Goal: Task Accomplishment & Management: Use online tool/utility

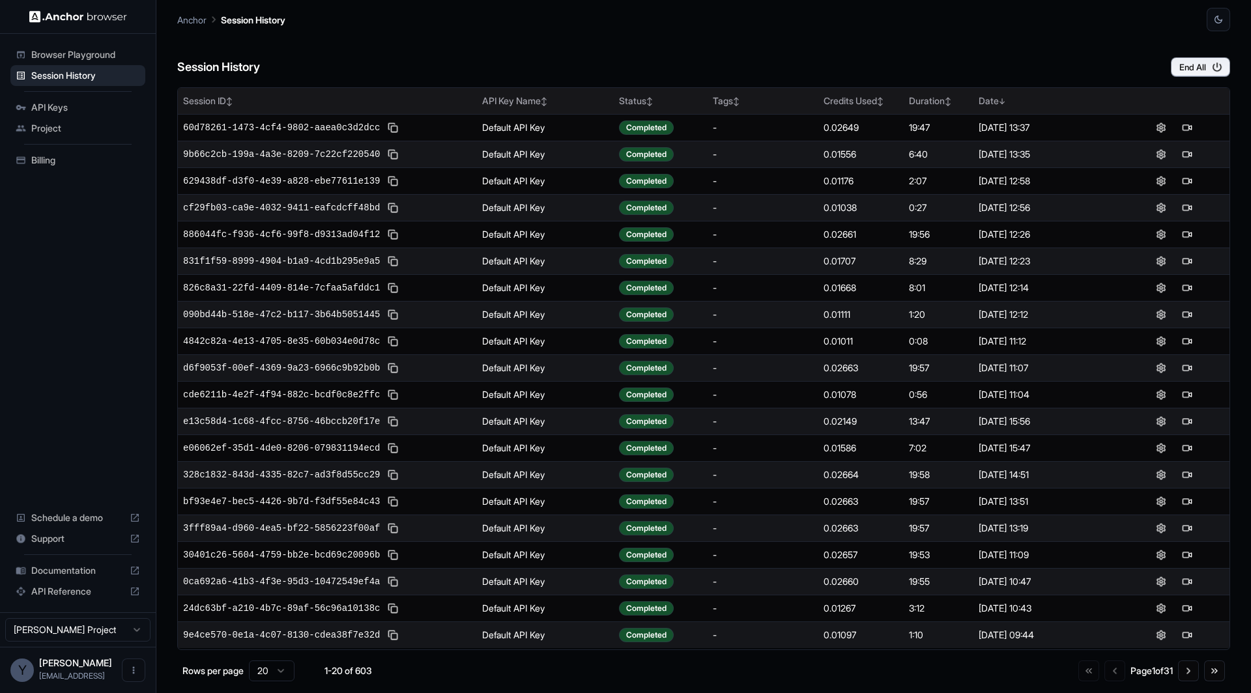
click at [562, 89] on th "API Key Name ↕" at bounding box center [545, 101] width 137 height 26
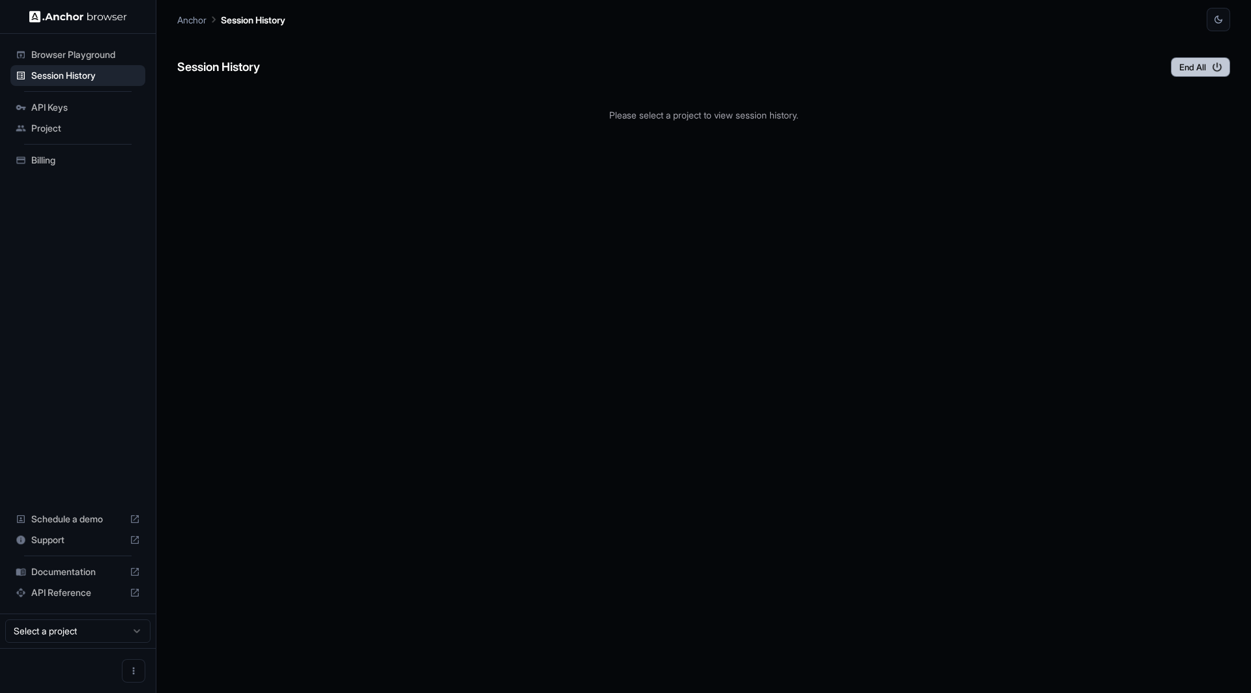
click at [1212, 76] on button "End All" at bounding box center [1199, 67] width 59 height 20
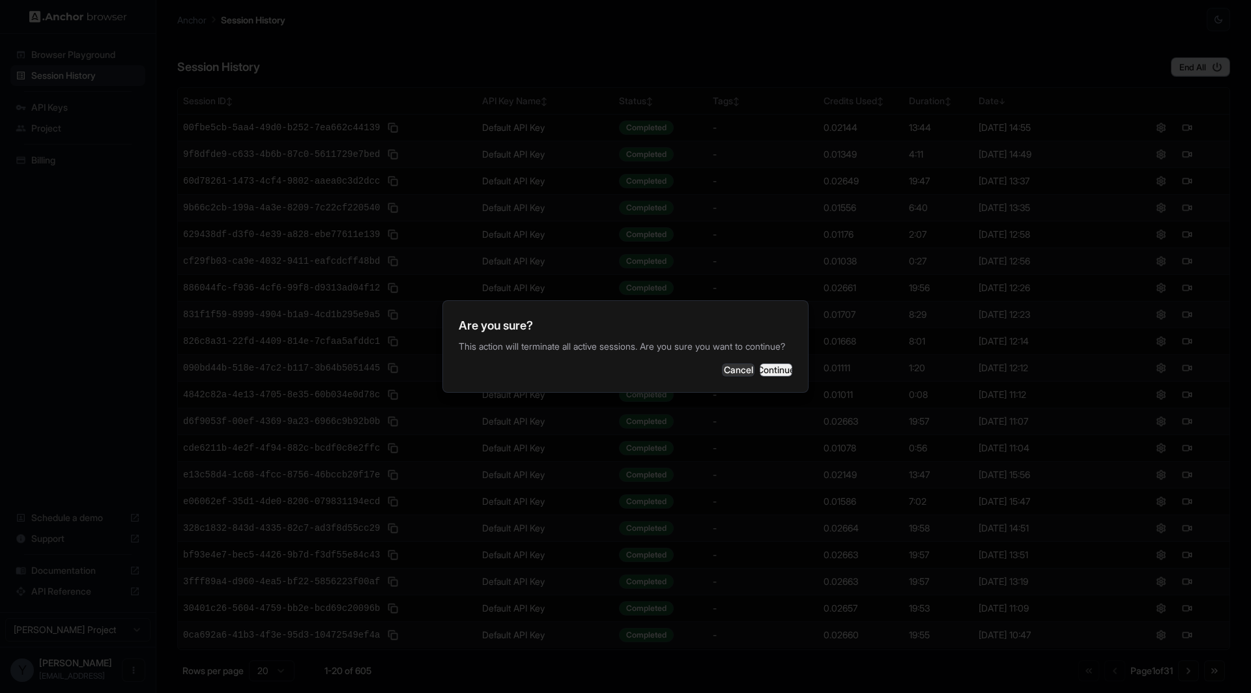
click at [759, 374] on button "Continue" at bounding box center [775, 369] width 33 height 13
